Goal: Task Accomplishment & Management: Manage account settings

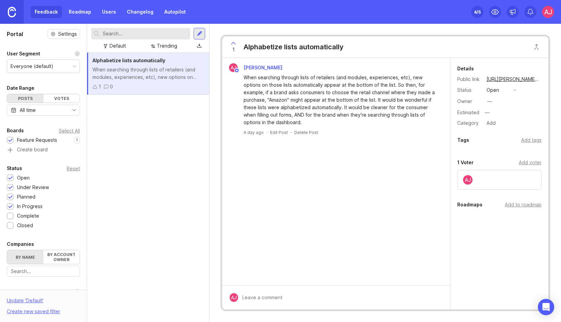
click at [73, 12] on link "Roadmap" at bounding box center [80, 12] width 31 height 12
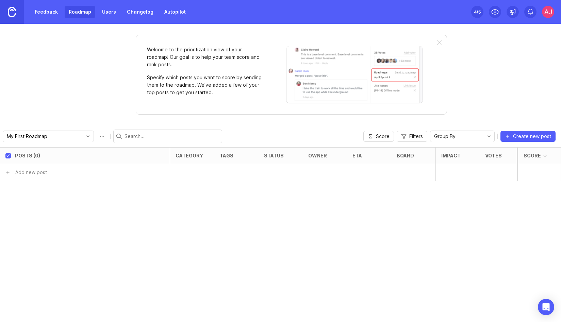
click at [547, 18] on div at bounding box center [548, 12] width 12 height 12
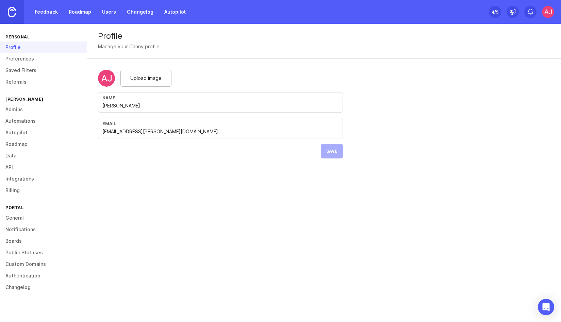
click at [15, 137] on link "Autopilot" at bounding box center [43, 133] width 87 height 12
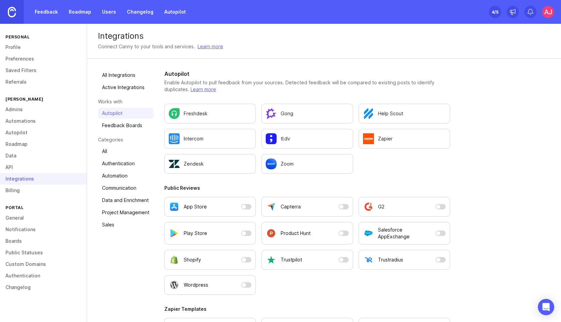
click at [286, 161] on p "Zoom" at bounding box center [287, 164] width 13 height 7
